Goal: Task Accomplishment & Management: Manage account settings

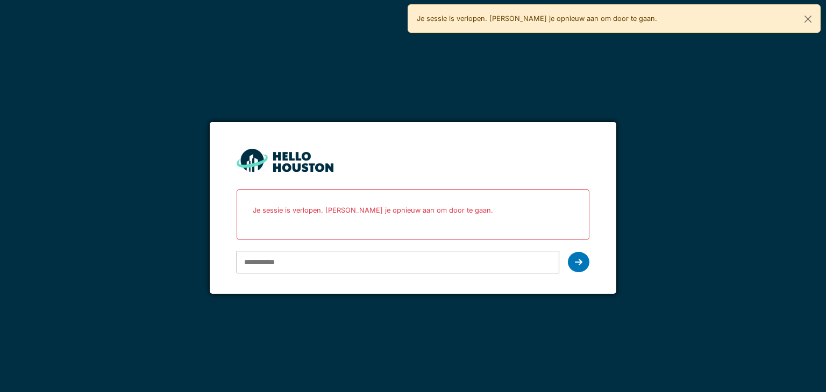
type input "**********"
click at [576, 261] on icon at bounding box center [579, 262] width 8 height 9
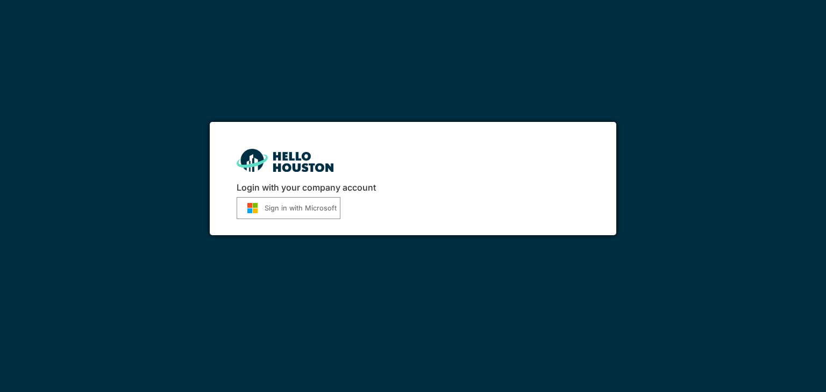
drag, startPoint x: 0, startPoint y: 0, endPoint x: 285, endPoint y: 216, distance: 357.3
click at [285, 216] on button "Sign in with Microsoft" at bounding box center [289, 208] width 104 height 22
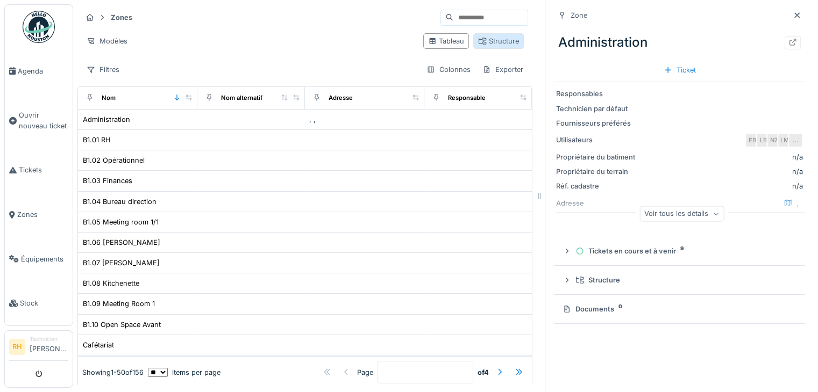
click at [487, 38] on div "Structure" at bounding box center [498, 41] width 41 height 10
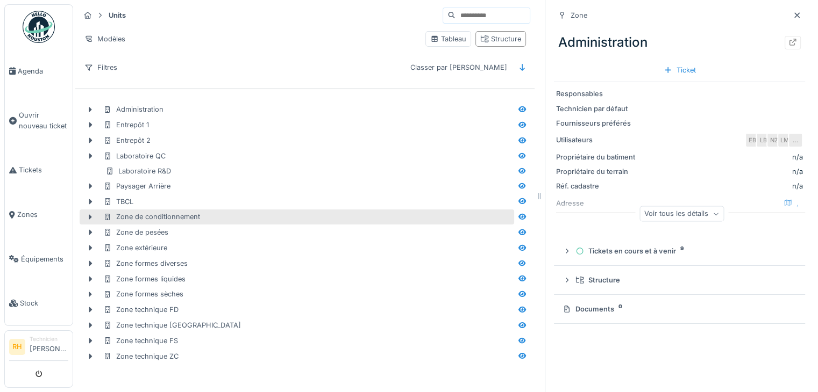
click at [217, 212] on div "Zone de conditionnement" at bounding box center [307, 217] width 409 height 10
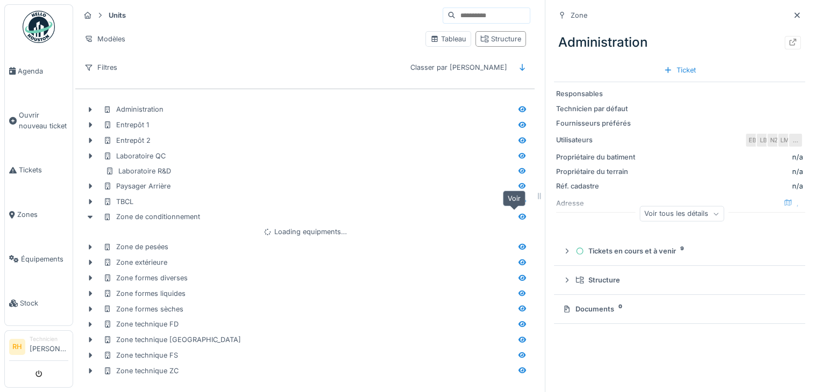
click at [518, 217] on icon at bounding box center [522, 217] width 8 height 6
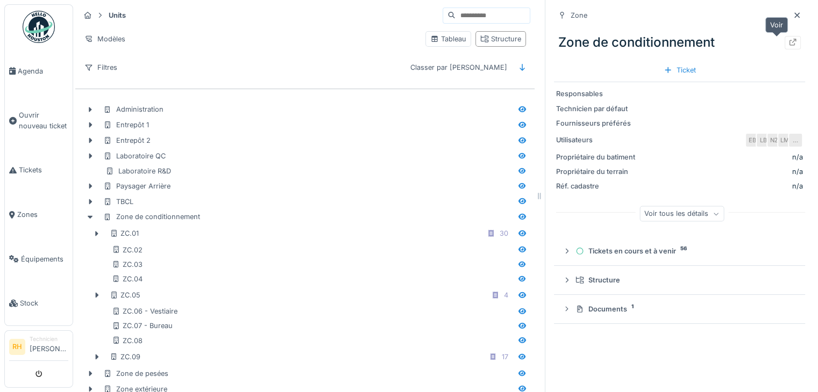
click at [784, 41] on div at bounding box center [792, 42] width 16 height 13
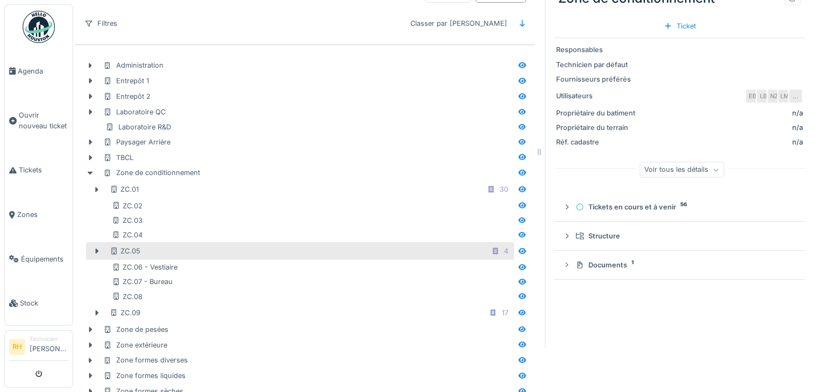
scroll to position [108, 0]
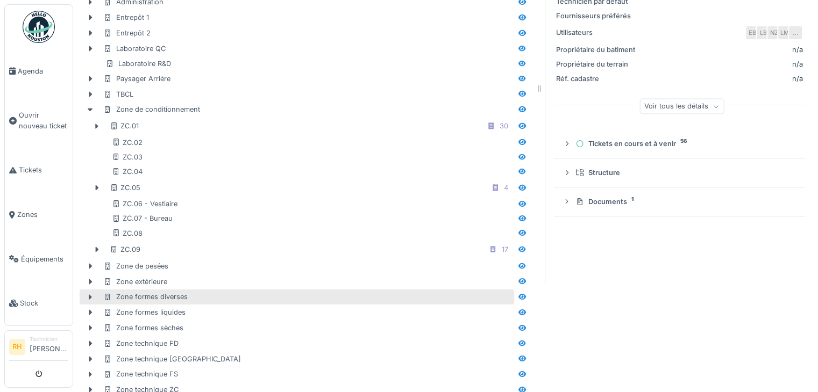
click at [355, 292] on div "Zone formes diverses" at bounding box center [307, 297] width 409 height 10
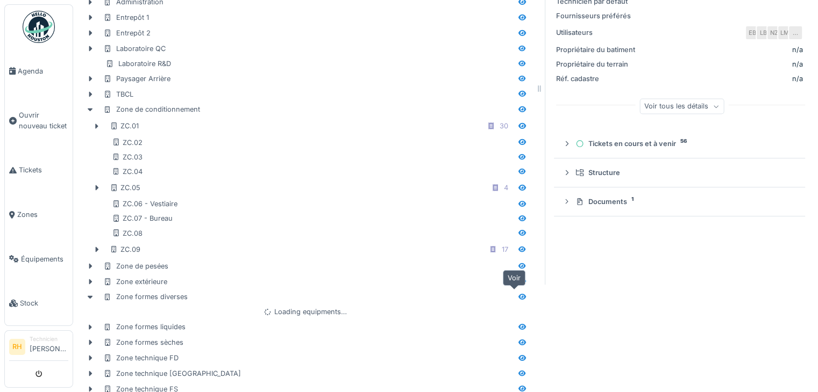
click at [518, 295] on icon at bounding box center [522, 297] width 9 height 7
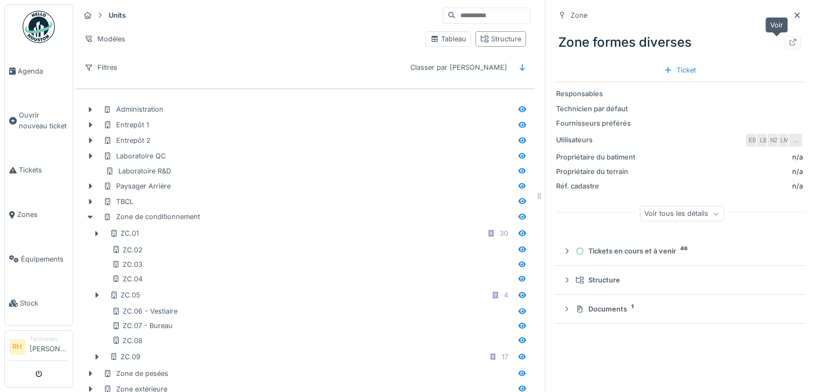
click at [788, 39] on icon at bounding box center [792, 42] width 9 height 7
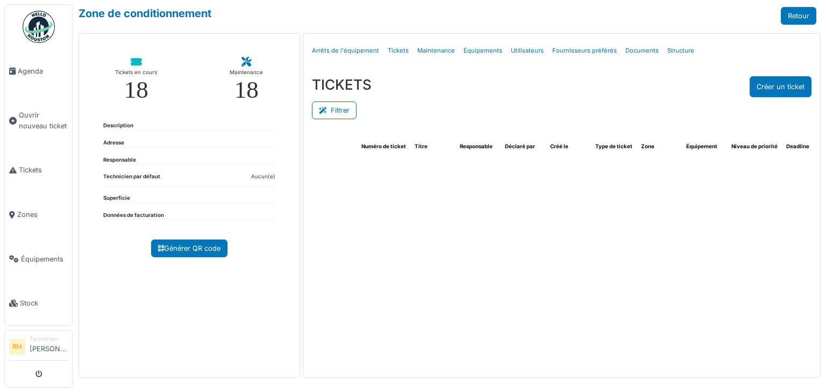
select select "***"
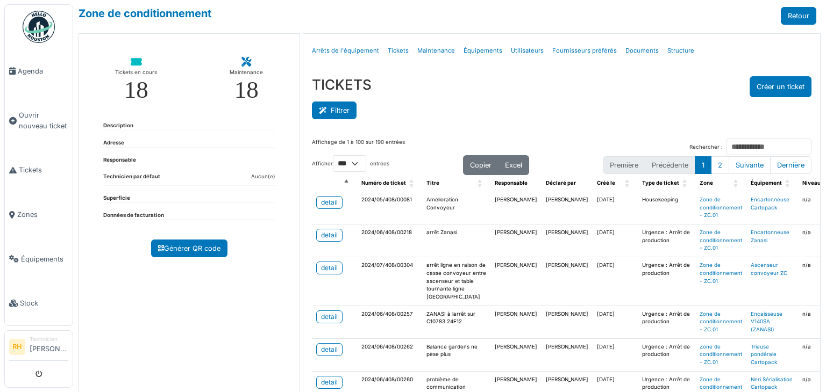
click at [313, 106] on button "Filtrer" at bounding box center [334, 111] width 45 height 18
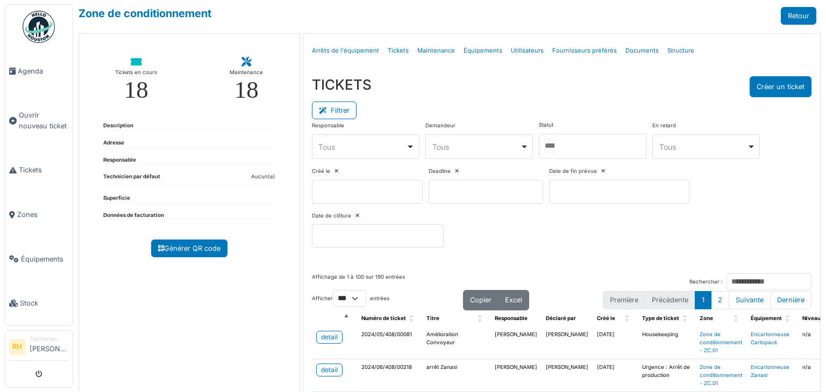
click at [400, 196] on input at bounding box center [367, 192] width 111 height 24
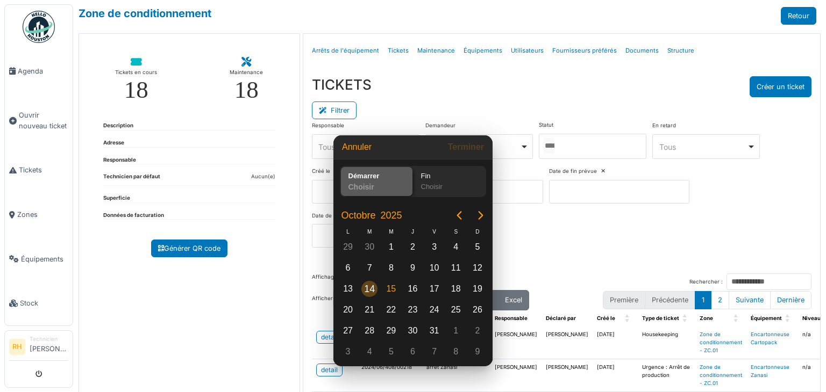
click at [370, 289] on div "14" at bounding box center [369, 289] width 16 height 16
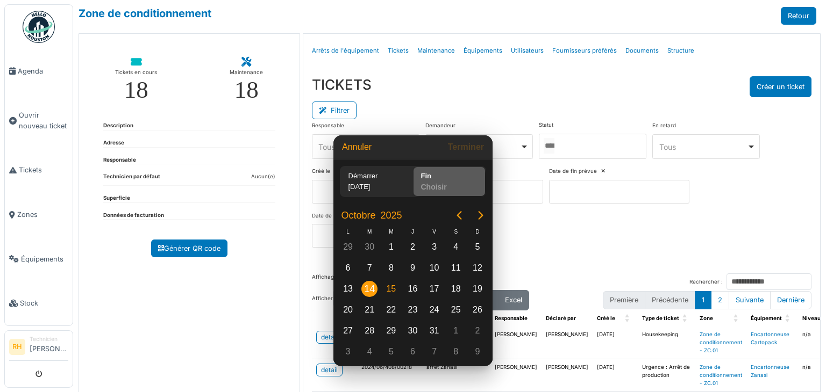
click at [371, 289] on div "14" at bounding box center [369, 289] width 16 height 16
click at [465, 155] on button "Terminer" at bounding box center [466, 147] width 45 height 19
type input "**********"
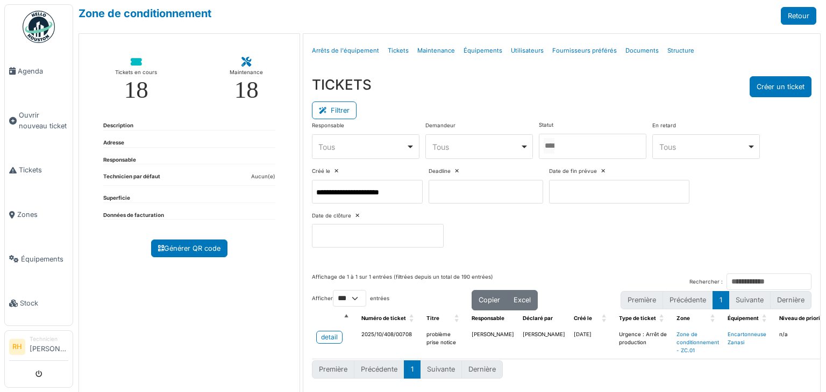
scroll to position [23, 0]
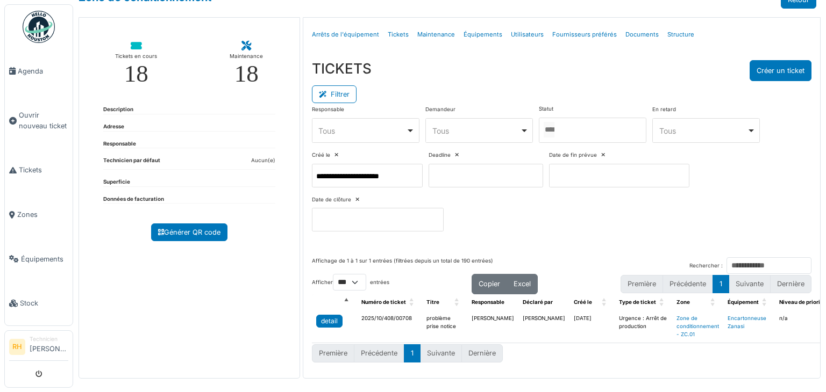
click at [327, 317] on div "detail" at bounding box center [329, 322] width 17 height 10
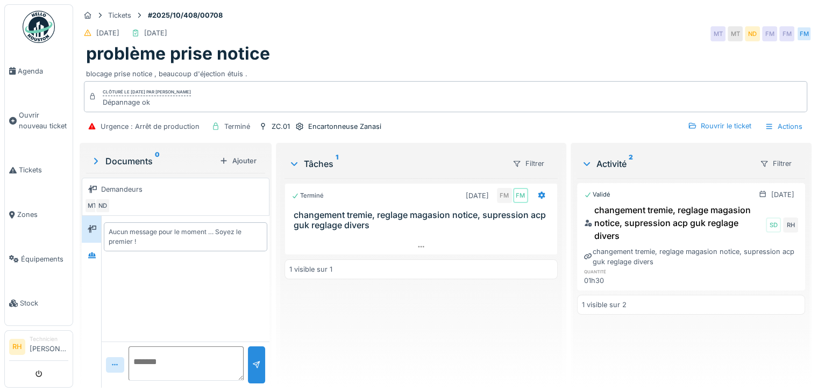
scroll to position [8, 0]
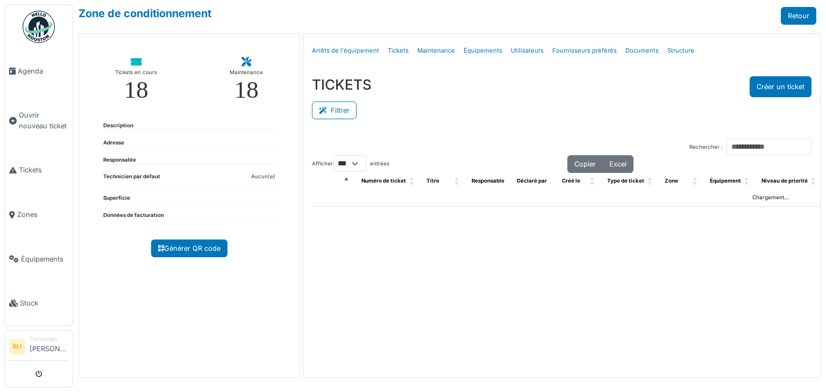
select select "***"
drag, startPoint x: 0, startPoint y: 0, endPoint x: 325, endPoint y: 102, distance: 340.3
click at [325, 102] on button "Filtrer" at bounding box center [334, 111] width 45 height 18
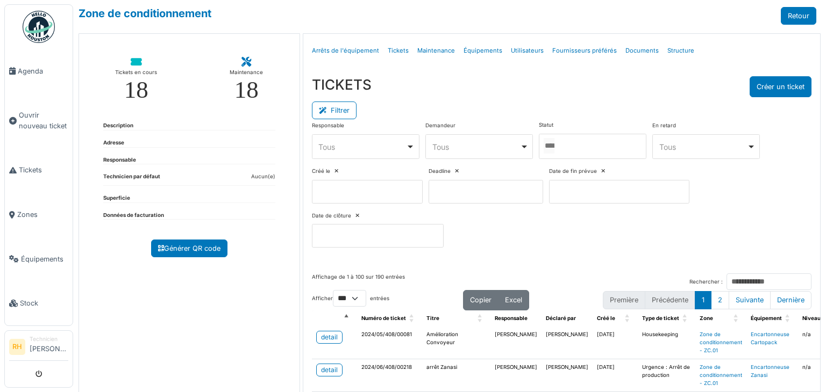
click at [601, 143] on div at bounding box center [593, 146] width 108 height 25
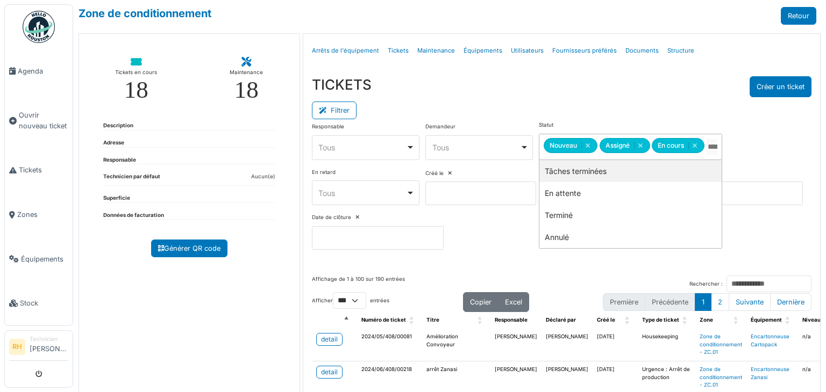
click at [558, 115] on div "Filtrer" at bounding box center [561, 109] width 499 height 24
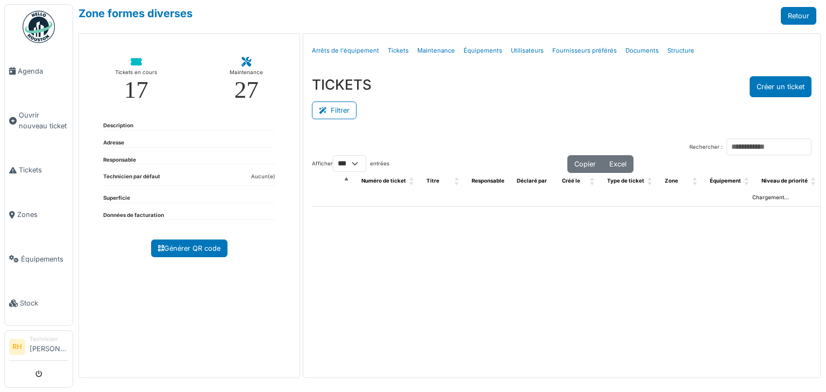
select select "***"
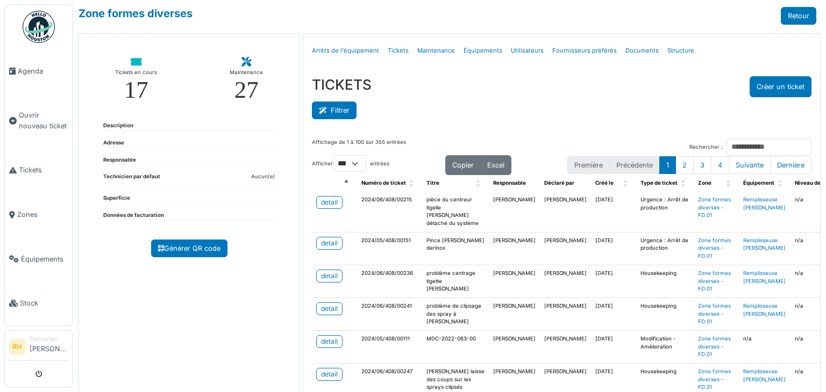
click at [324, 108] on icon at bounding box center [325, 111] width 12 height 7
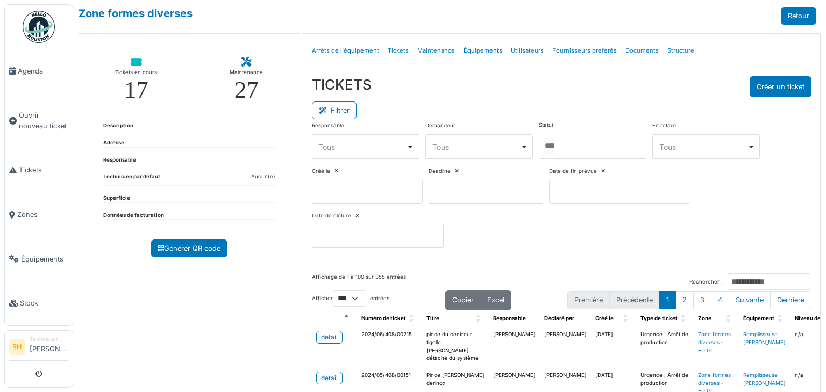
click at [544, 151] on input "Tous" at bounding box center [549, 146] width 11 height 16
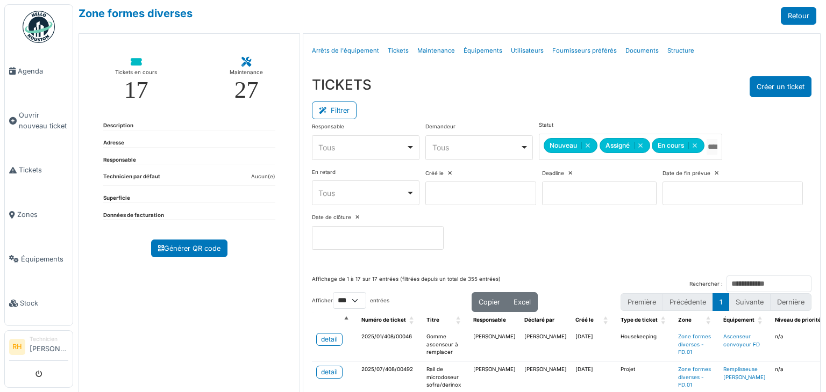
click at [571, 112] on div "Filtrer" at bounding box center [561, 109] width 499 height 24
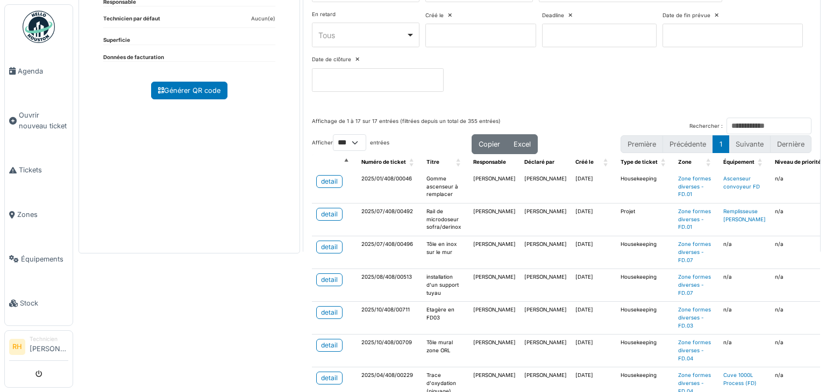
scroll to position [251, 0]
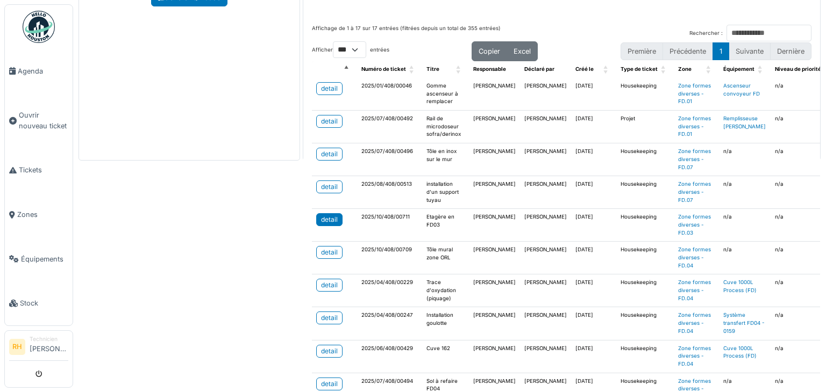
click at [326, 213] on link "detail" at bounding box center [329, 219] width 26 height 13
click at [321, 248] on div "detail" at bounding box center [329, 253] width 17 height 10
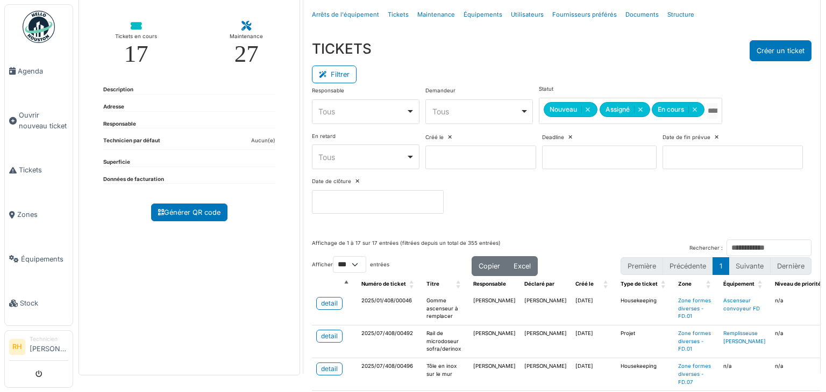
scroll to position [0, 0]
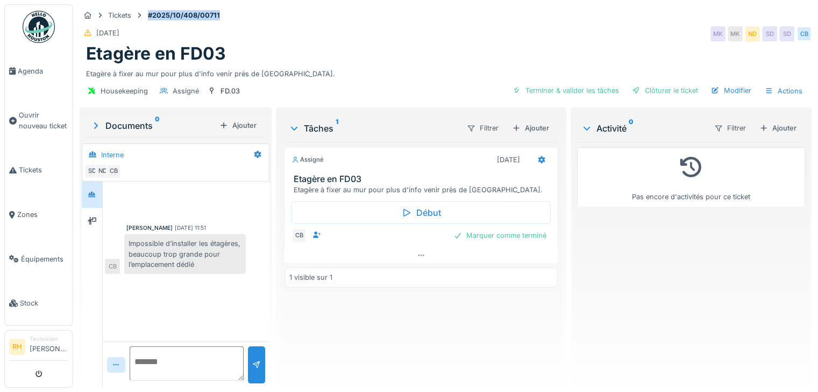
drag, startPoint x: 220, startPoint y: 4, endPoint x: 147, endPoint y: 11, distance: 73.5
click at [147, 11] on strong "#2025/10/408/00711" at bounding box center [184, 15] width 81 height 10
copy strong "#2025/10/408/00711"
click at [642, 262] on div "Pas encore d'activités pour ce ticket" at bounding box center [691, 260] width 228 height 237
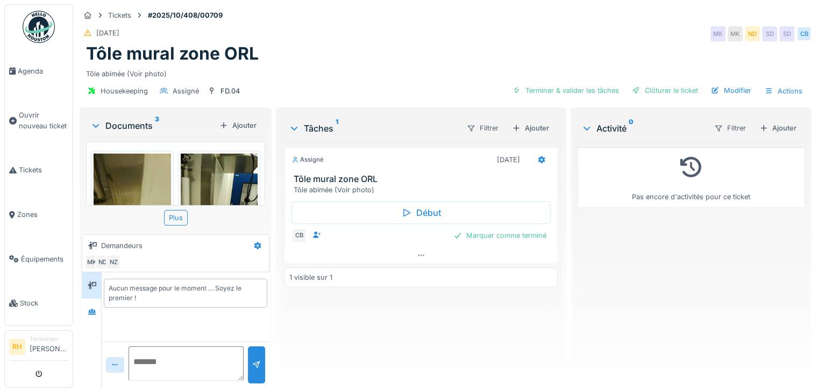
click at [395, 59] on div "Tôle mural zone ORL" at bounding box center [445, 54] width 719 height 20
click at [145, 181] on img at bounding box center [132, 205] width 77 height 103
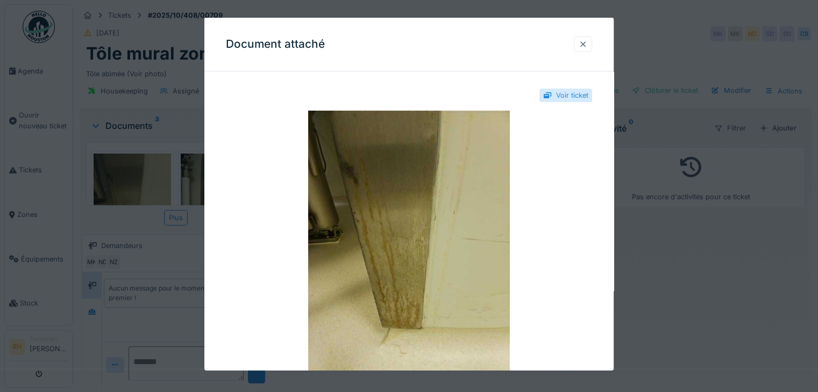
click at [587, 47] on div at bounding box center [583, 44] width 9 height 10
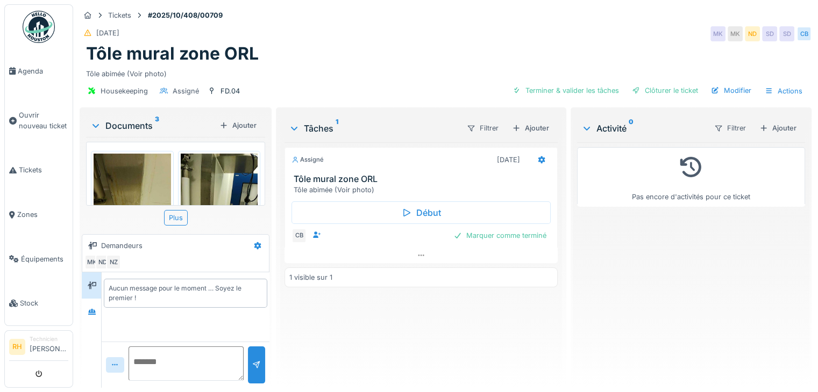
click at [200, 188] on img at bounding box center [219, 205] width 77 height 103
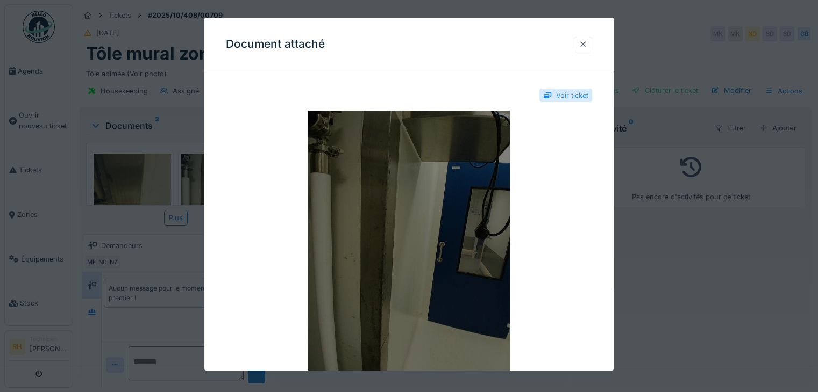
click at [403, 235] on img at bounding box center [409, 245] width 366 height 269
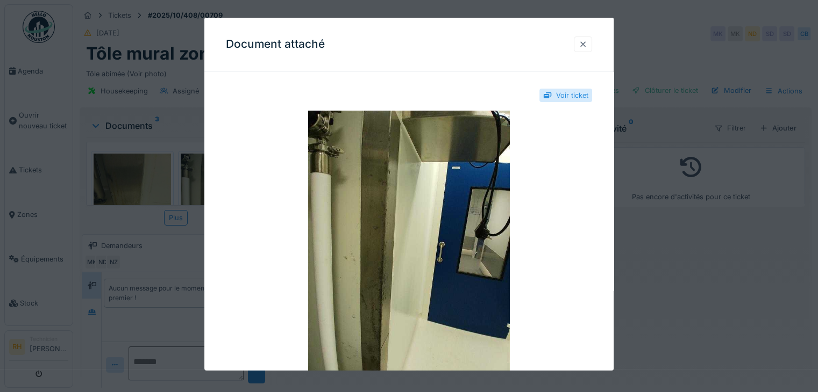
click at [591, 45] on div at bounding box center [583, 45] width 18 height 16
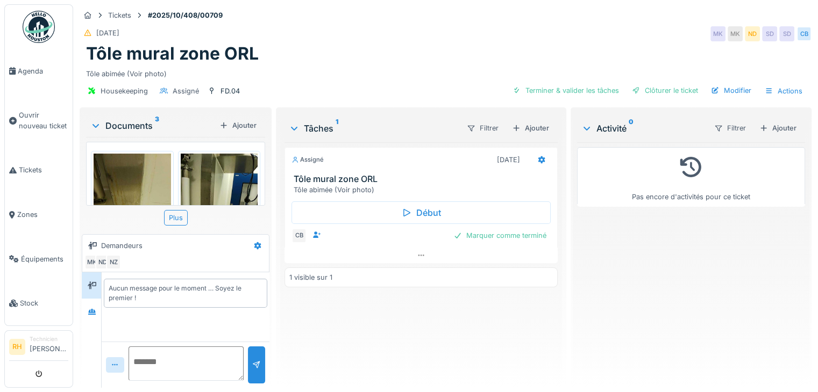
click at [615, 35] on div "14/10/2025 MK MK ND SD SD CB" at bounding box center [446, 33] width 732 height 19
drag, startPoint x: 334, startPoint y: 29, endPoint x: 333, endPoint y: 23, distance: 5.9
click at [333, 25] on div "Tickets #2025/10/408/00709 14/10/2025 MK MK ND SD SD CB Tôle mural zone ORL Tôl…" at bounding box center [445, 54] width 736 height 101
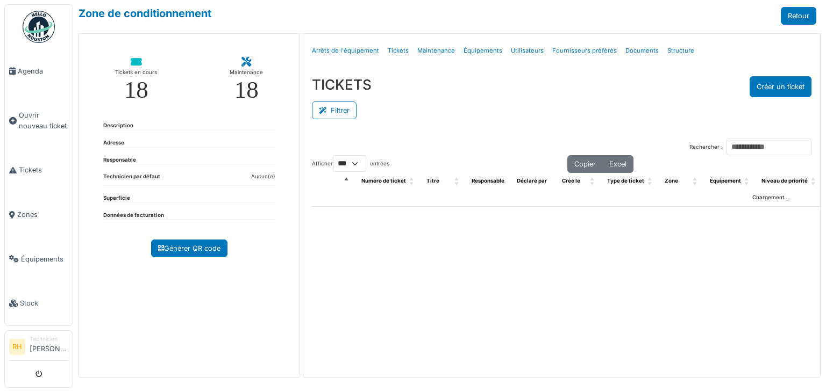
select select "***"
click at [338, 102] on button "Filtrer" at bounding box center [334, 111] width 45 height 18
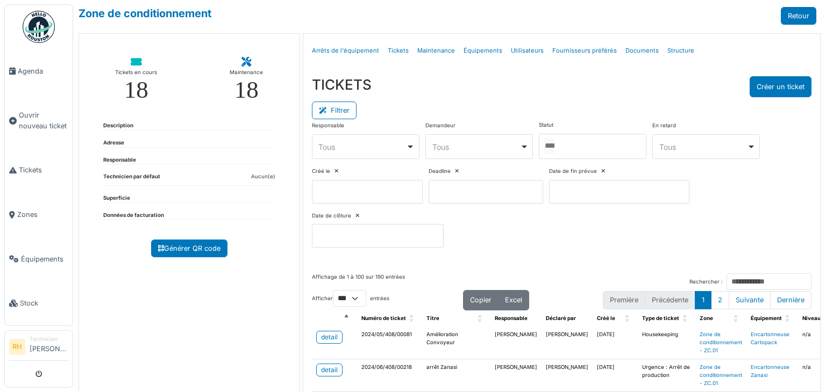
click at [384, 180] on input at bounding box center [367, 192] width 111 height 24
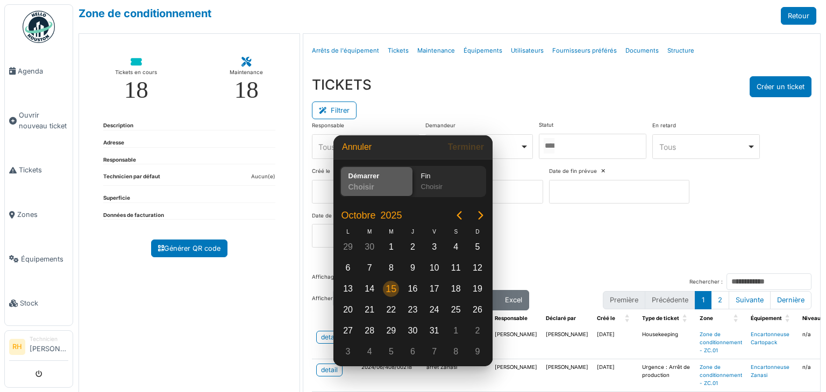
click at [396, 287] on div "15" at bounding box center [391, 289] width 16 height 16
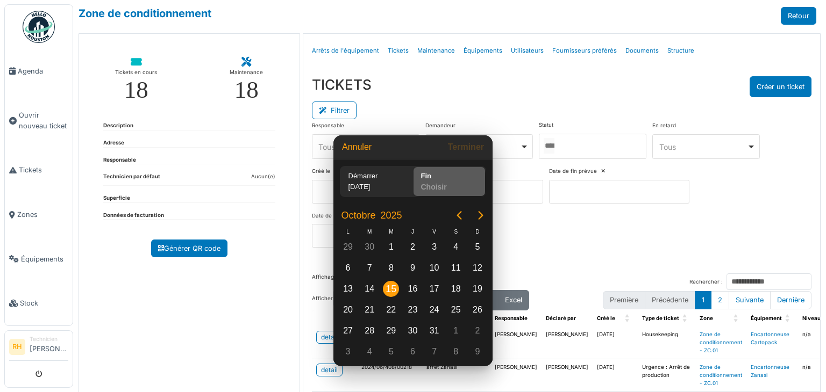
click at [396, 287] on div "15" at bounding box center [391, 289] width 16 height 16
click at [459, 153] on button "Terminer" at bounding box center [466, 147] width 45 height 19
type input "**********"
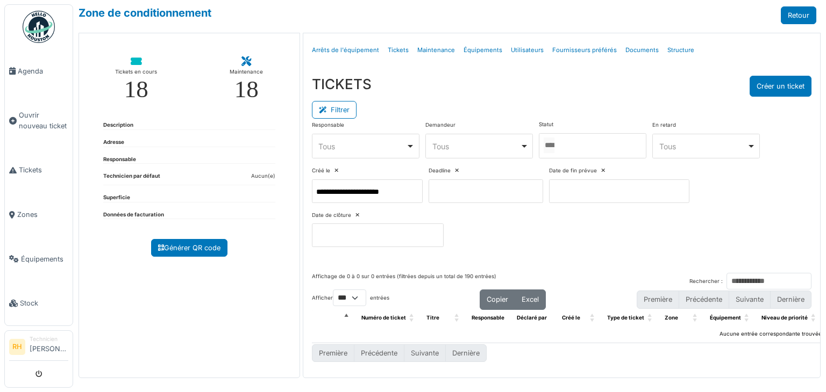
scroll to position [8, 0]
click at [503, 244] on div "Responsable **** Tous Remove item Tous Axel Koskas Julien André Nicolas Declerc…" at bounding box center [561, 188] width 499 height 135
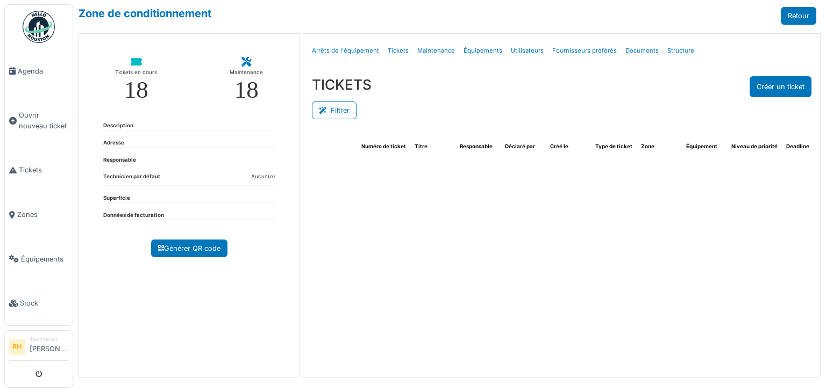
select select "***"
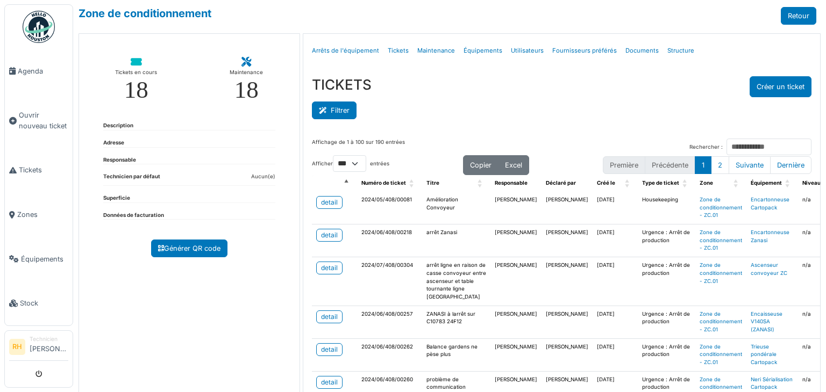
click at [344, 112] on button "Filtrer" at bounding box center [334, 111] width 45 height 18
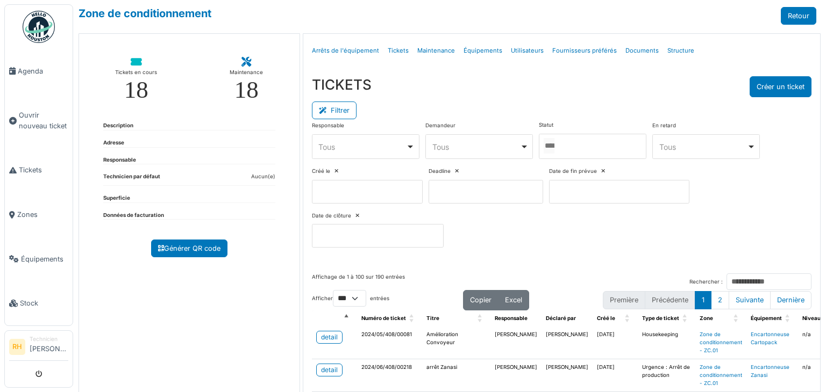
click at [394, 192] on input at bounding box center [367, 192] width 111 height 24
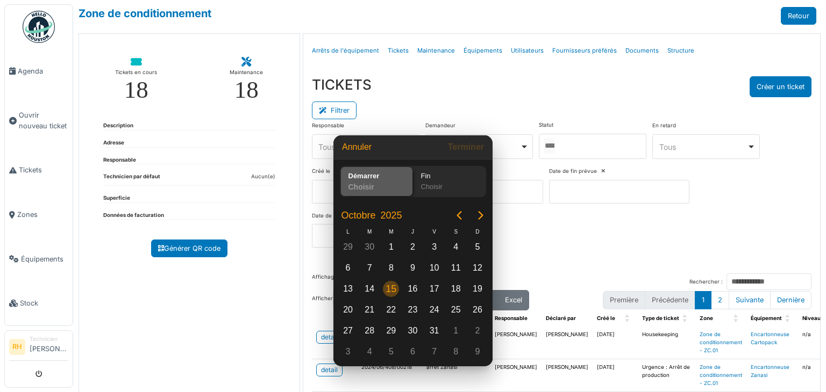
click at [394, 285] on div "15" at bounding box center [391, 289] width 16 height 16
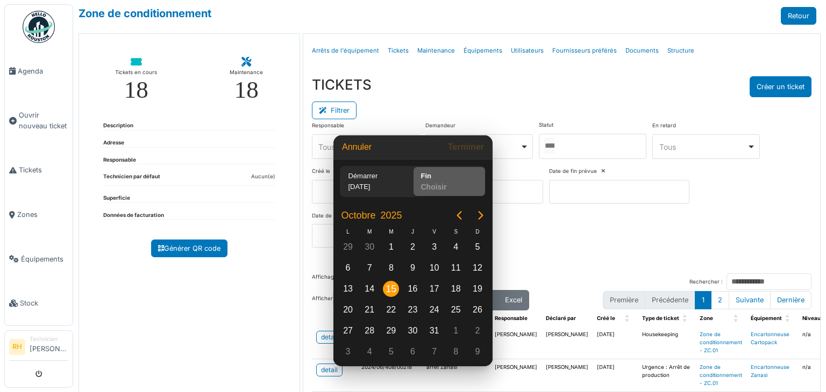
click at [394, 285] on div "15" at bounding box center [391, 289] width 16 height 16
click at [453, 151] on button "Terminer" at bounding box center [466, 147] width 45 height 19
type input "**********"
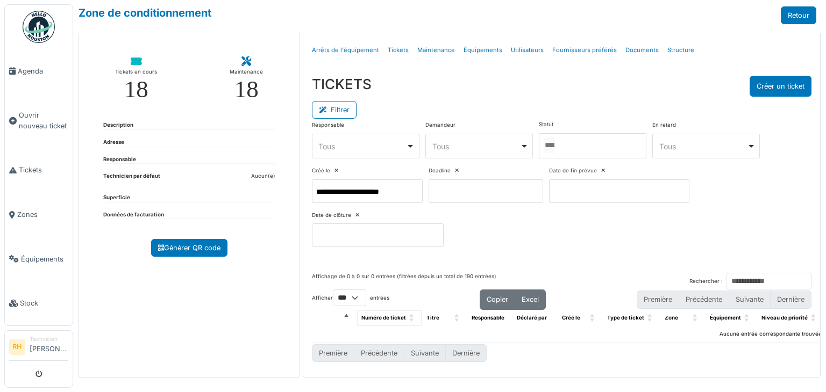
scroll to position [8, 0]
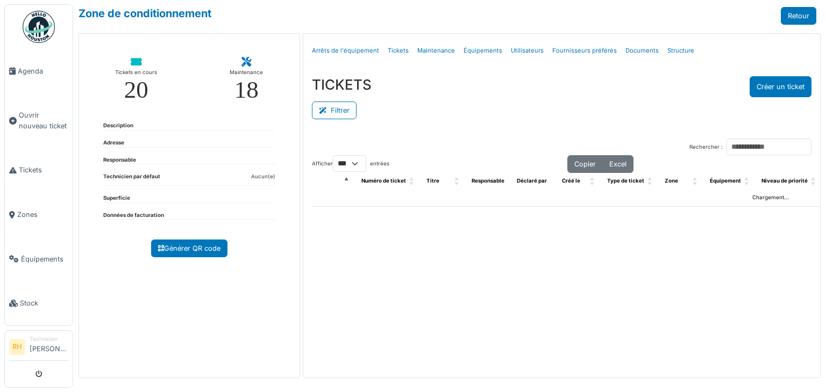
select select "***"
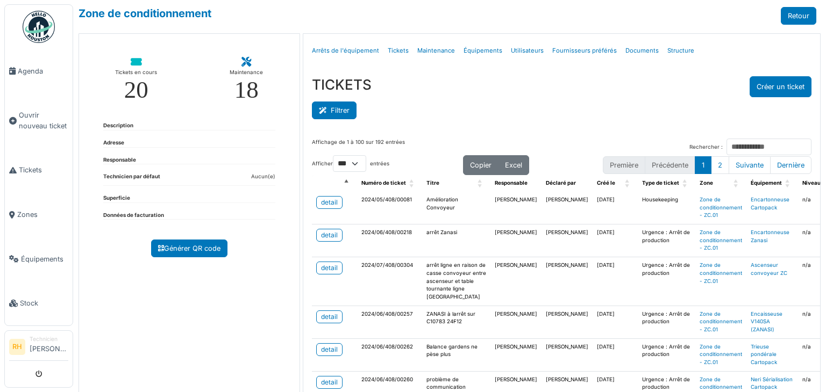
click at [339, 104] on button "Filtrer" at bounding box center [334, 111] width 45 height 18
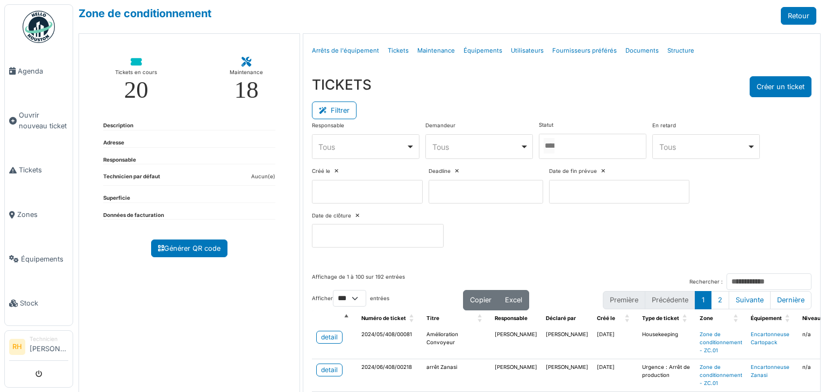
click at [362, 186] on input at bounding box center [367, 192] width 111 height 24
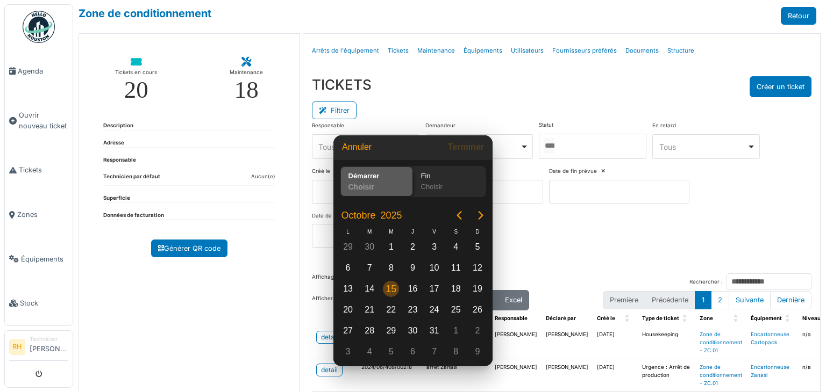
click at [384, 297] on div "15" at bounding box center [391, 289] width 22 height 20
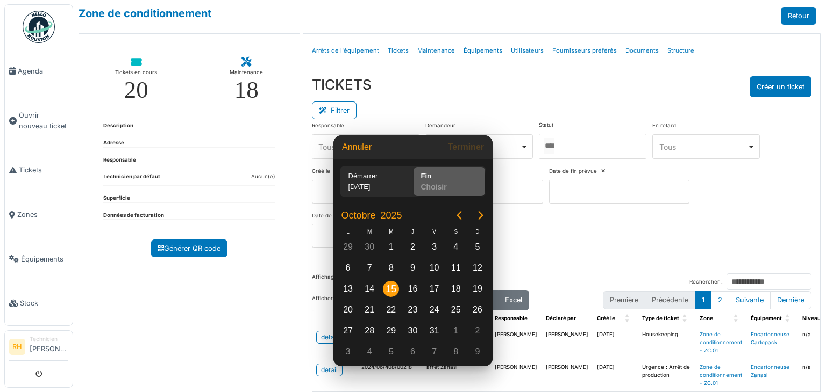
click at [386, 297] on div "15" at bounding box center [391, 289] width 16 height 16
click at [387, 295] on div "15" at bounding box center [391, 289] width 16 height 16
click at [474, 152] on button "Terminer" at bounding box center [466, 147] width 45 height 19
type input "**********"
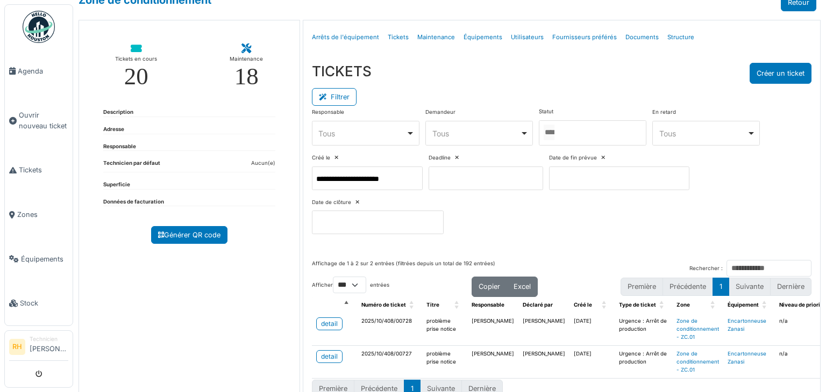
scroll to position [36, 0]
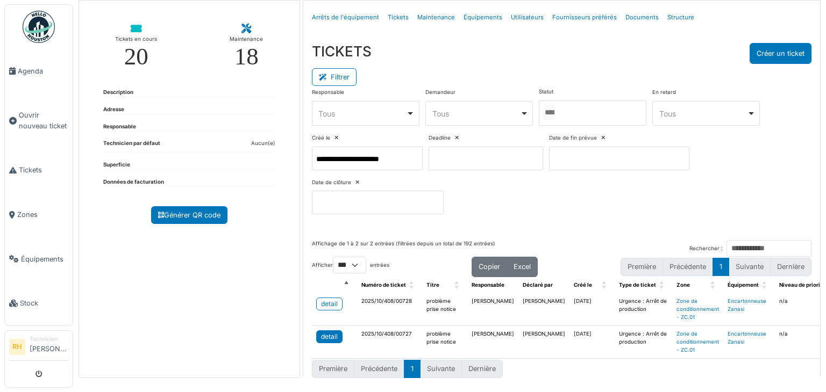
click at [338, 334] on link "detail" at bounding box center [329, 337] width 26 height 13
click at [335, 302] on link "detail" at bounding box center [329, 304] width 26 height 13
click at [329, 331] on link "detail" at bounding box center [329, 337] width 26 height 13
click at [202, 301] on div "Tickets en cours 20 Maintenance 18 Description Adresse Responsable Technicien p…" at bounding box center [189, 189] width 222 height 379
click at [236, 258] on div "Tickets en cours 20 Maintenance 18 Description Adresse Responsable Technicien p…" at bounding box center [189, 189] width 222 height 379
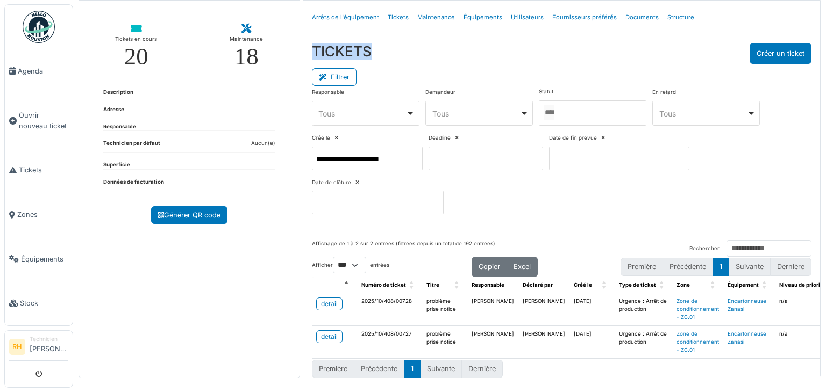
click at [236, 258] on div "Tickets en cours 20 Maintenance 18 Description Adresse Responsable Technicien p…" at bounding box center [189, 189] width 222 height 379
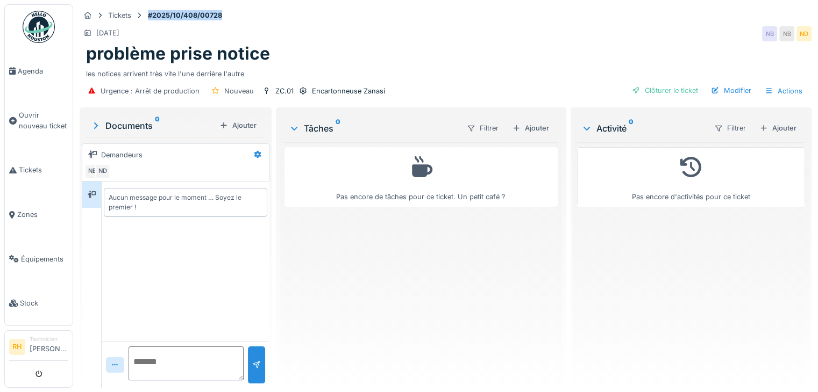
drag, startPoint x: 222, startPoint y: 16, endPoint x: 149, endPoint y: 20, distance: 72.2
click at [149, 20] on div "Tickets #2025/10/408/00728" at bounding box center [446, 15] width 732 height 13
copy strong "#2025/10/408/00728"
click at [729, 83] on div "Modifier" at bounding box center [730, 90] width 49 height 15
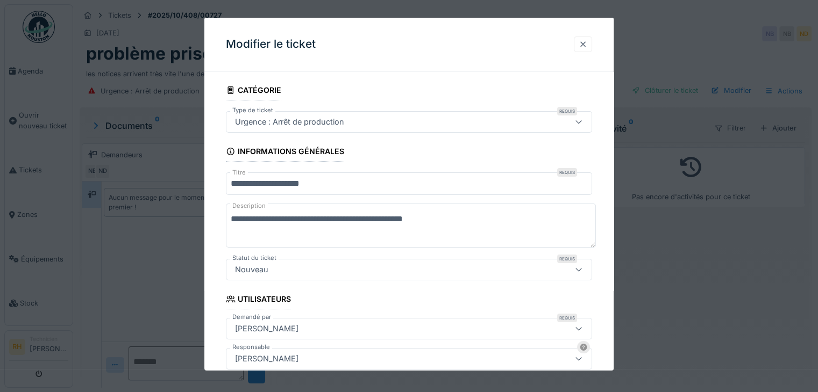
click at [585, 47] on div at bounding box center [583, 44] width 9 height 10
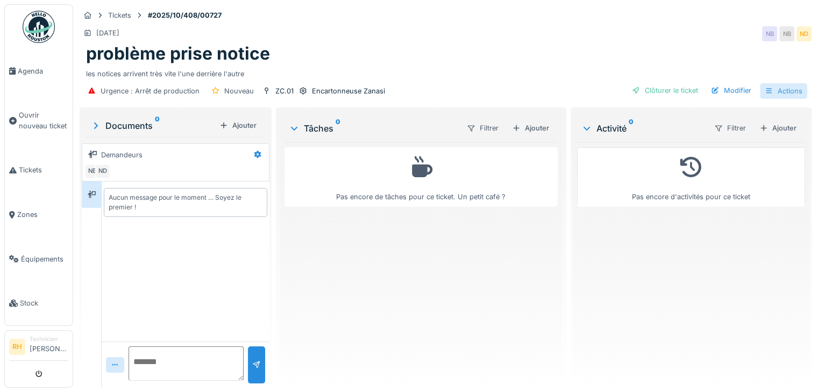
click at [774, 91] on div "Actions" at bounding box center [783, 91] width 47 height 16
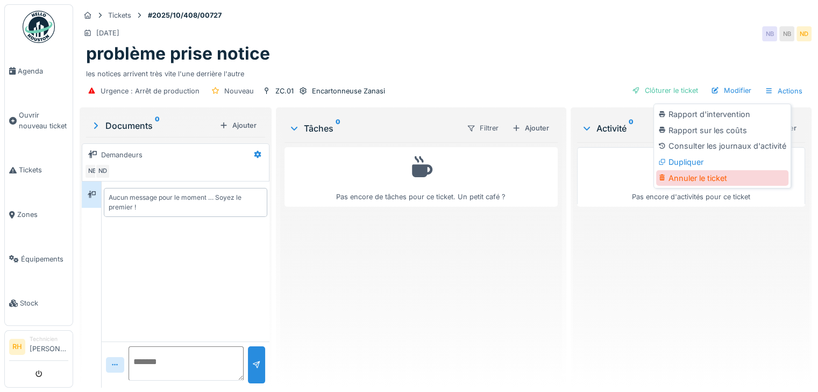
click at [709, 177] on div "Annuler le ticket" at bounding box center [722, 178] width 132 height 16
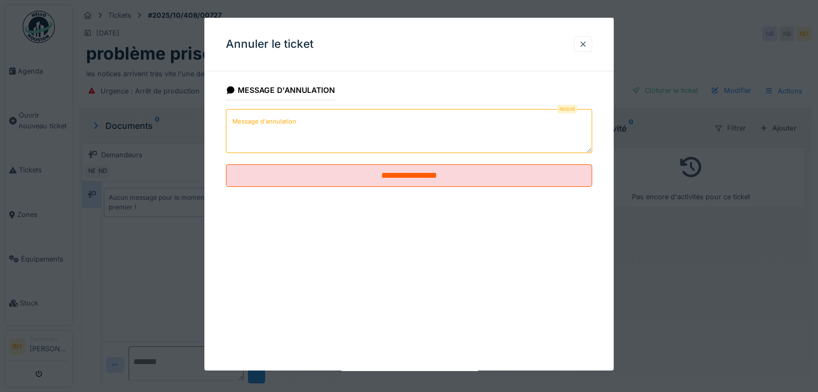
click at [379, 140] on textarea "Message d'annulation" at bounding box center [409, 131] width 366 height 44
paste textarea "**********"
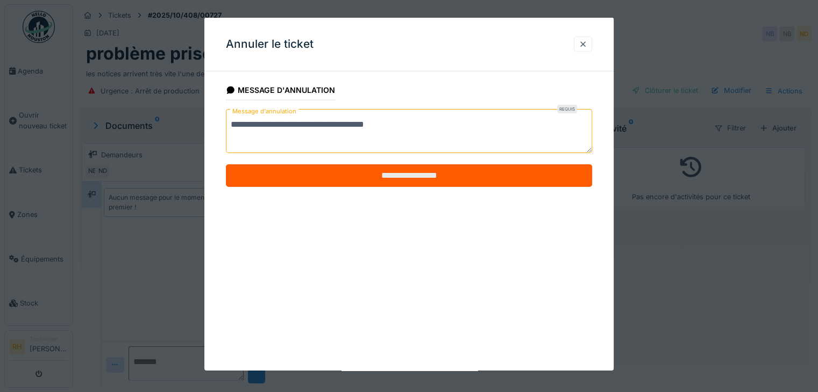
type textarea "**********"
click at [454, 175] on input "**********" at bounding box center [409, 176] width 366 height 23
